Goal: Information Seeking & Learning: Learn about a topic

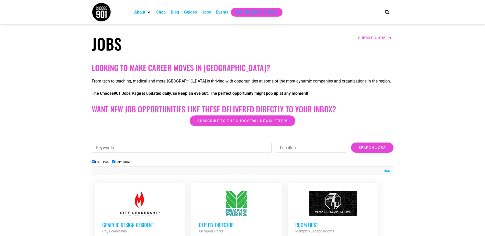
click at [115, 162] on input "Part Time" at bounding box center [113, 161] width 3 height 3
checkbox input "false"
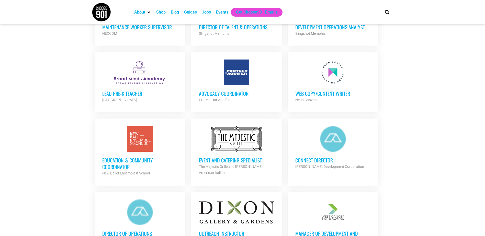
scroll to position [332, 0]
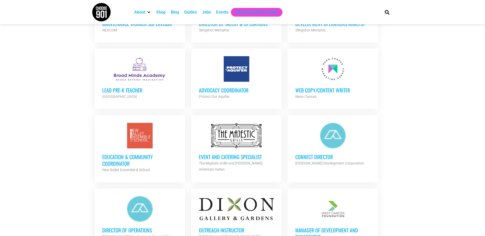
click at [132, 138] on div at bounding box center [139, 136] width 75 height 26
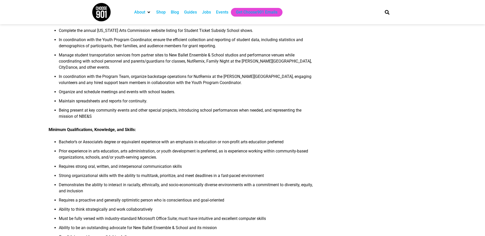
scroll to position [307, 0]
